Goal: Information Seeking & Learning: Check status

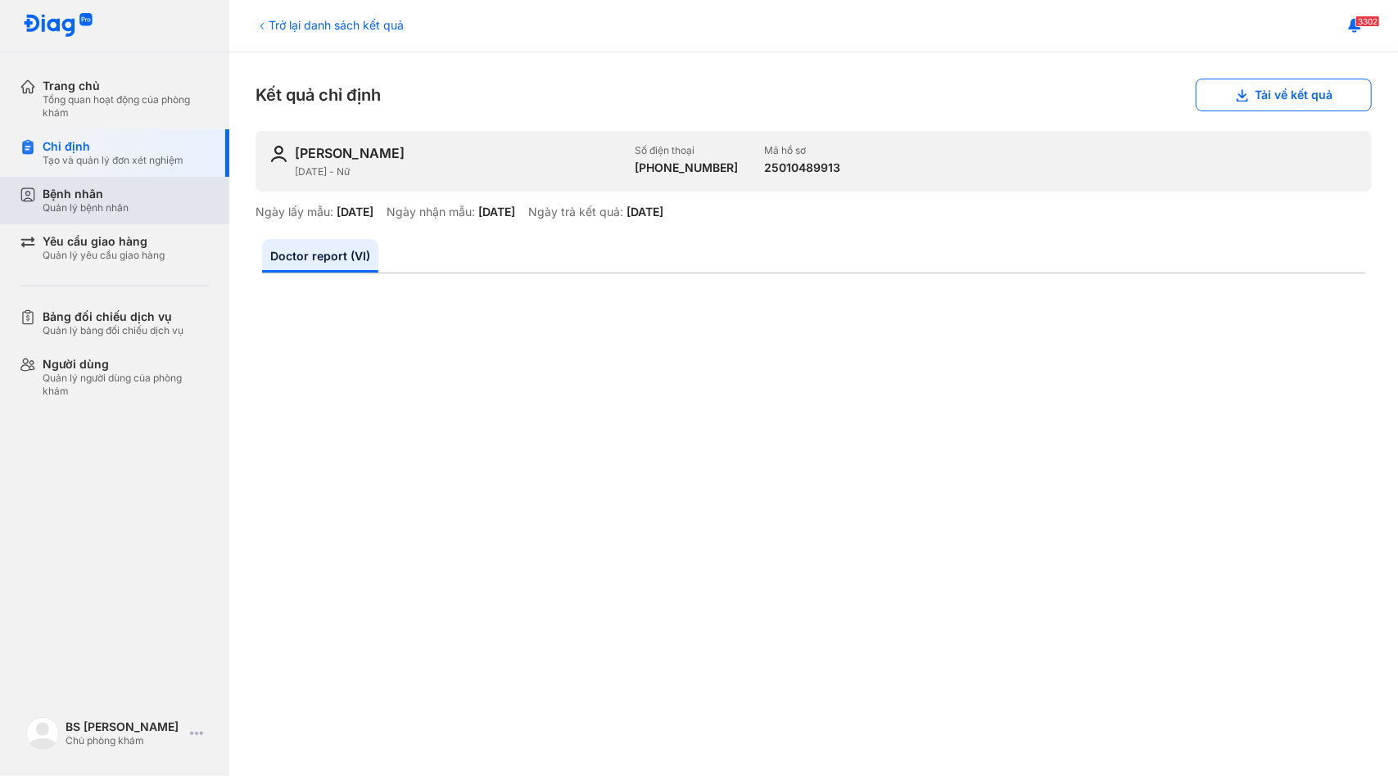
click at [172, 196] on div "Bệnh nhân Quản lý bệnh nhân" at bounding box center [126, 201] width 167 height 28
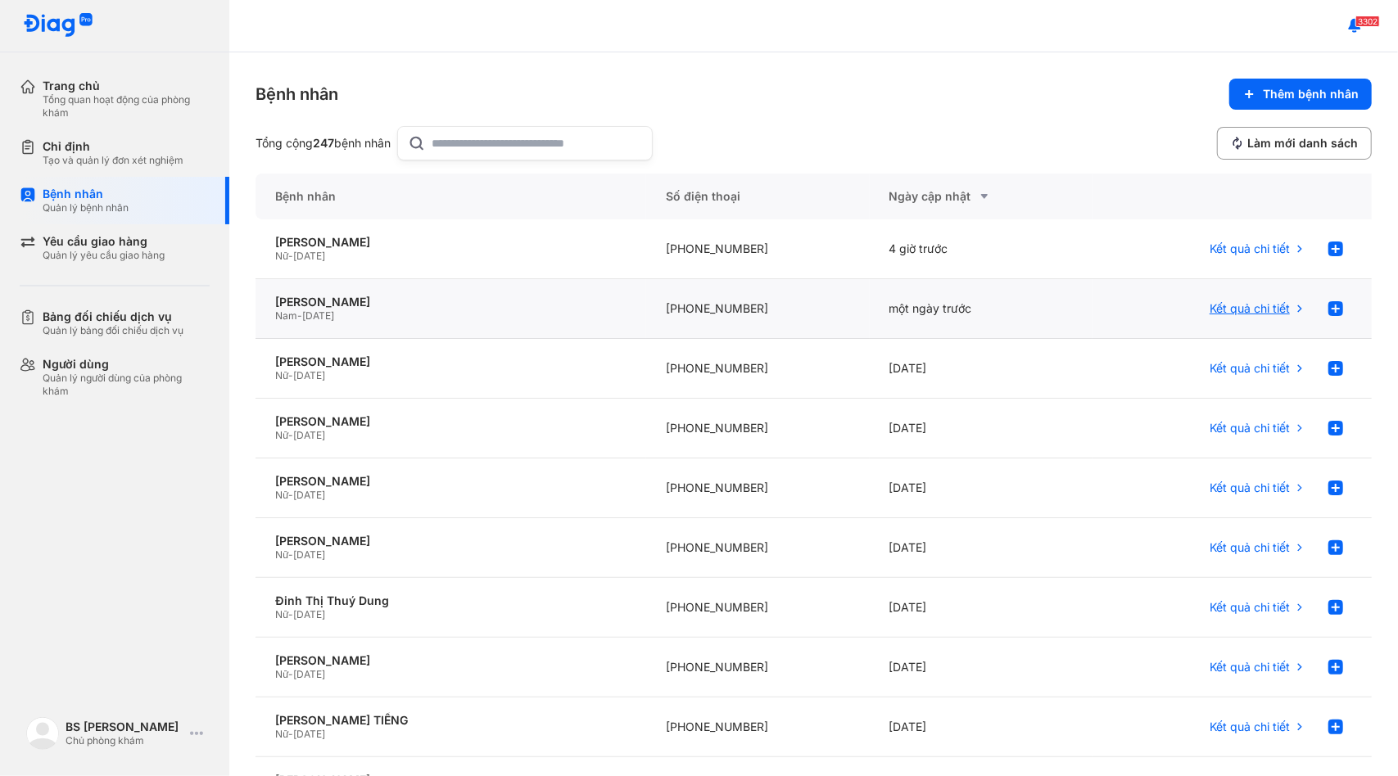
click at [1236, 305] on span "Kết quả chi tiết" at bounding box center [1250, 308] width 80 height 15
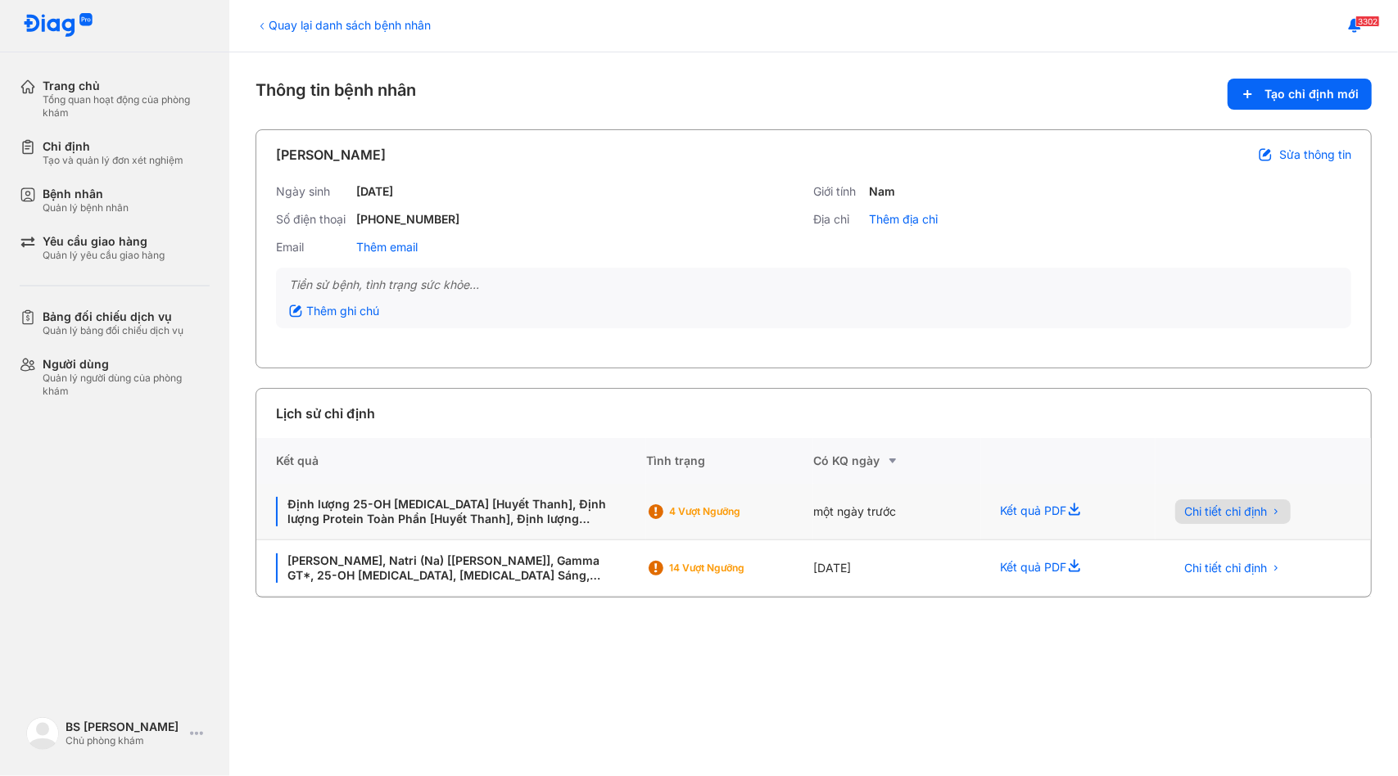
click at [1225, 508] on span "Chi tiết chỉ định" at bounding box center [1226, 511] width 83 height 15
